Goal: Communication & Community: Answer question/provide support

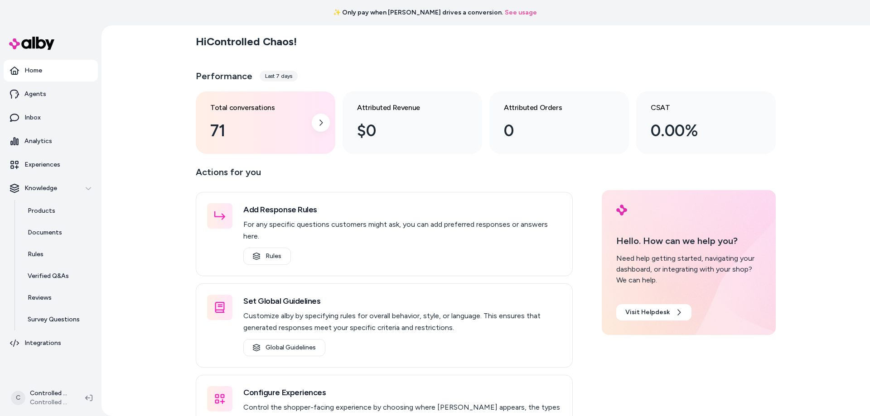
click at [227, 130] on div "71" at bounding box center [258, 131] width 96 height 24
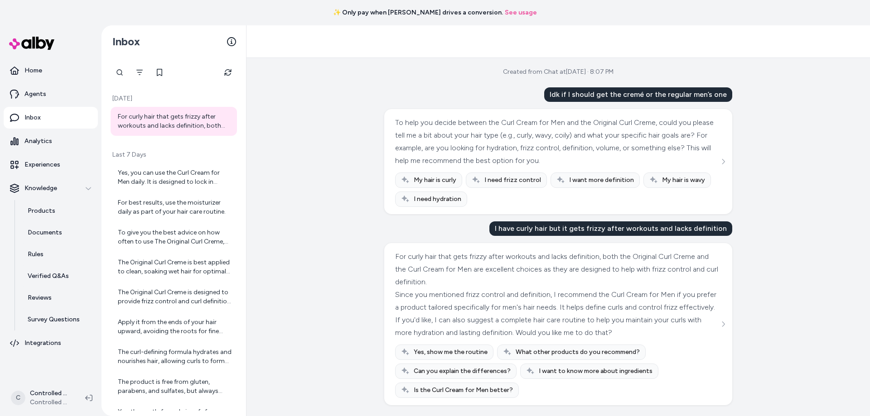
scroll to position [14, 0]
click at [154, 121] on div "For curly hair that gets frizzy after workouts and lacks definition, both the O…" at bounding box center [175, 121] width 114 height 18
click at [151, 178] on div "Yes, you can use the Curl Cream for Men daily. It is designed to lock in humidi…" at bounding box center [175, 177] width 114 height 18
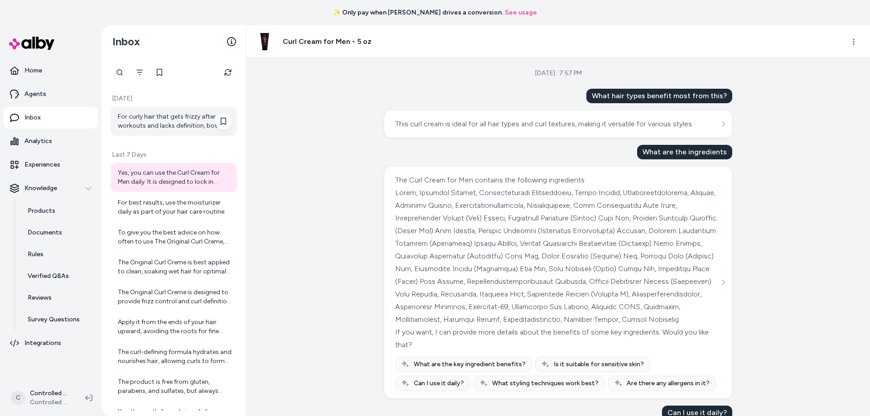
click at [131, 125] on div "For curly hair that gets frizzy after workouts and lacks definition, both the O…" at bounding box center [175, 121] width 114 height 18
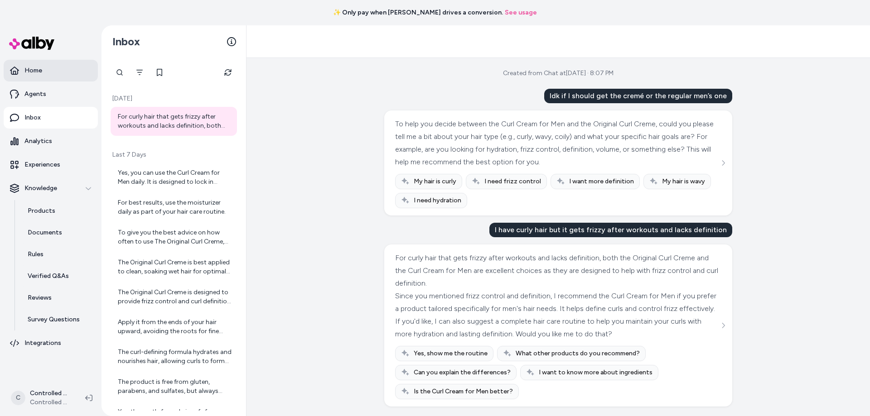
click at [34, 72] on p "Home" at bounding box center [33, 70] width 18 height 9
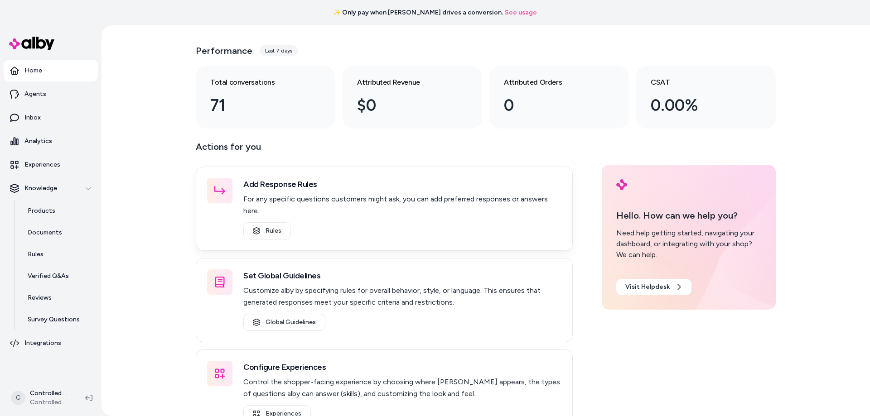
scroll to position [40, 0]
